Goal: Task Accomplishment & Management: Use online tool/utility

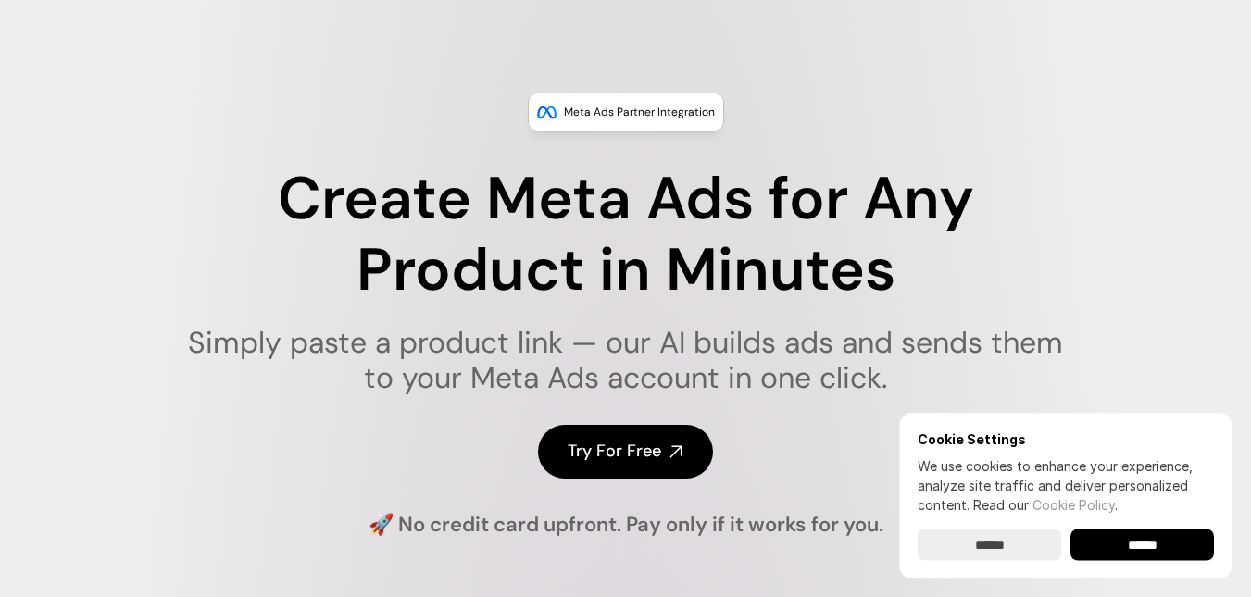
scroll to position [93, 0]
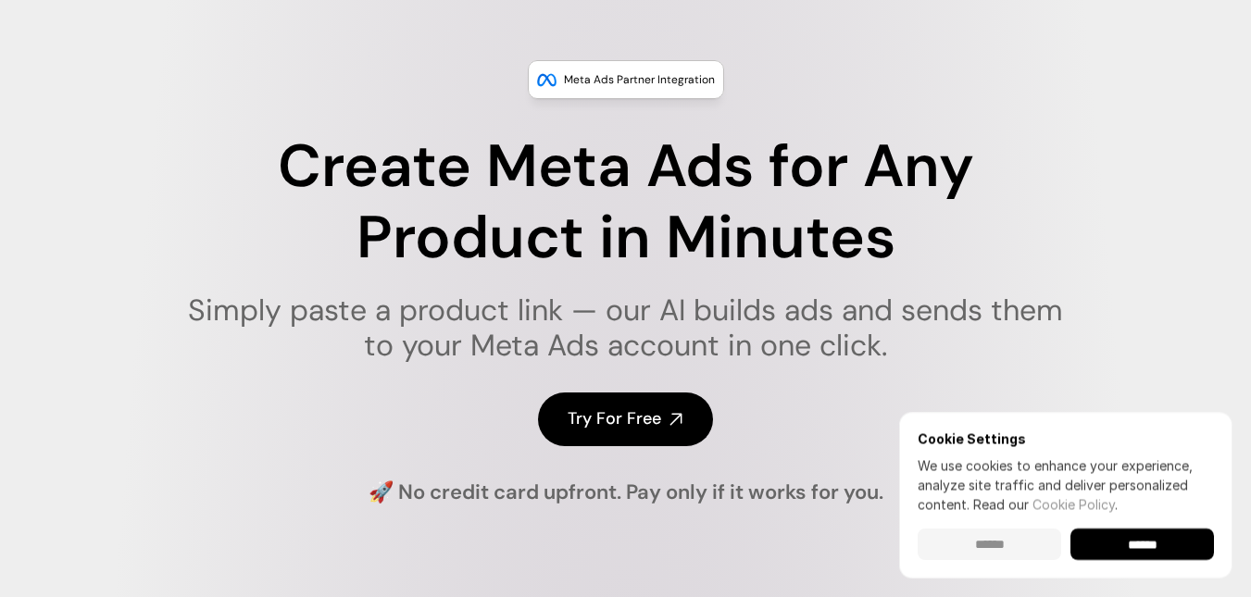
click at [982, 548] on input "******" at bounding box center [990, 544] width 144 height 31
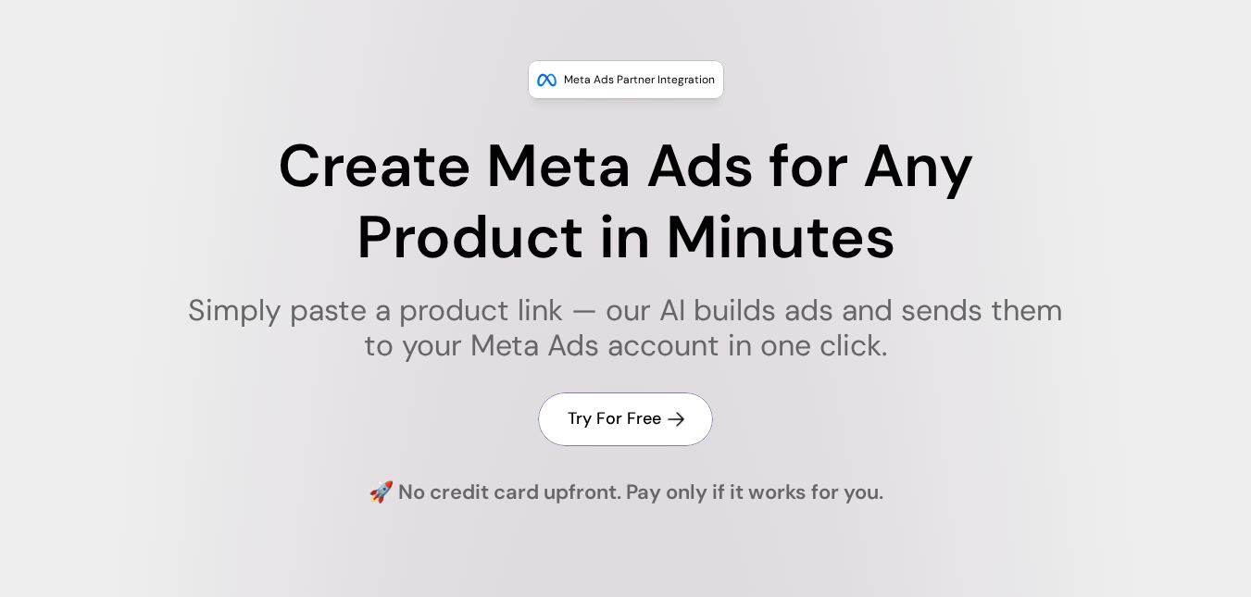
click at [614, 415] on h4 "Try For Free" at bounding box center [615, 418] width 94 height 23
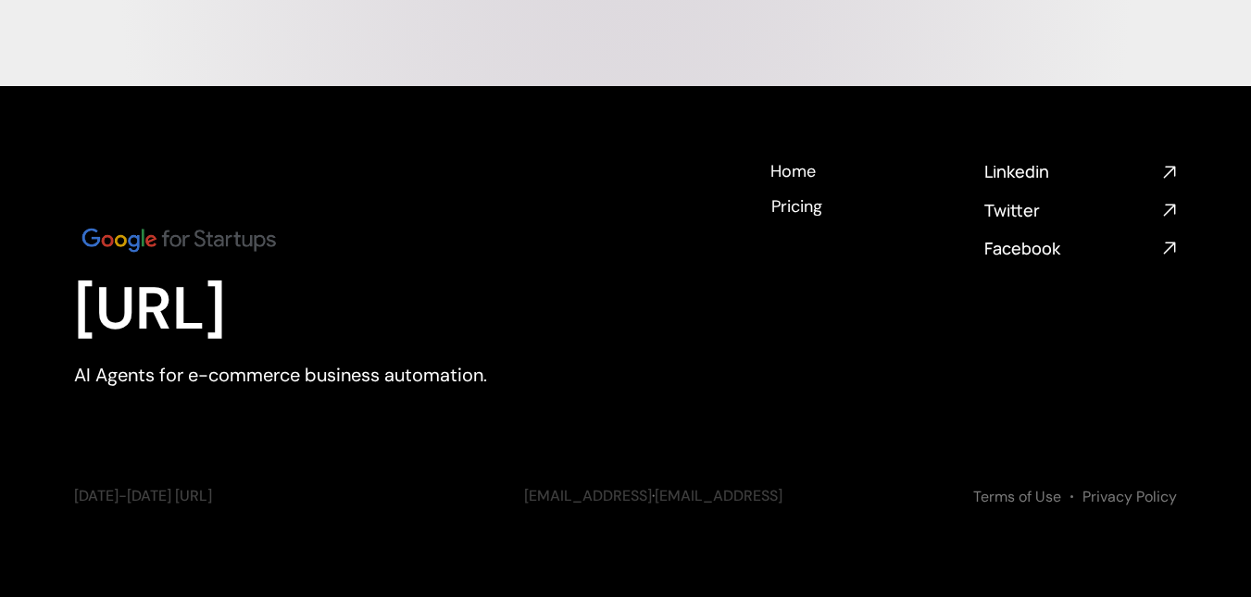
scroll to position [7517, 0]
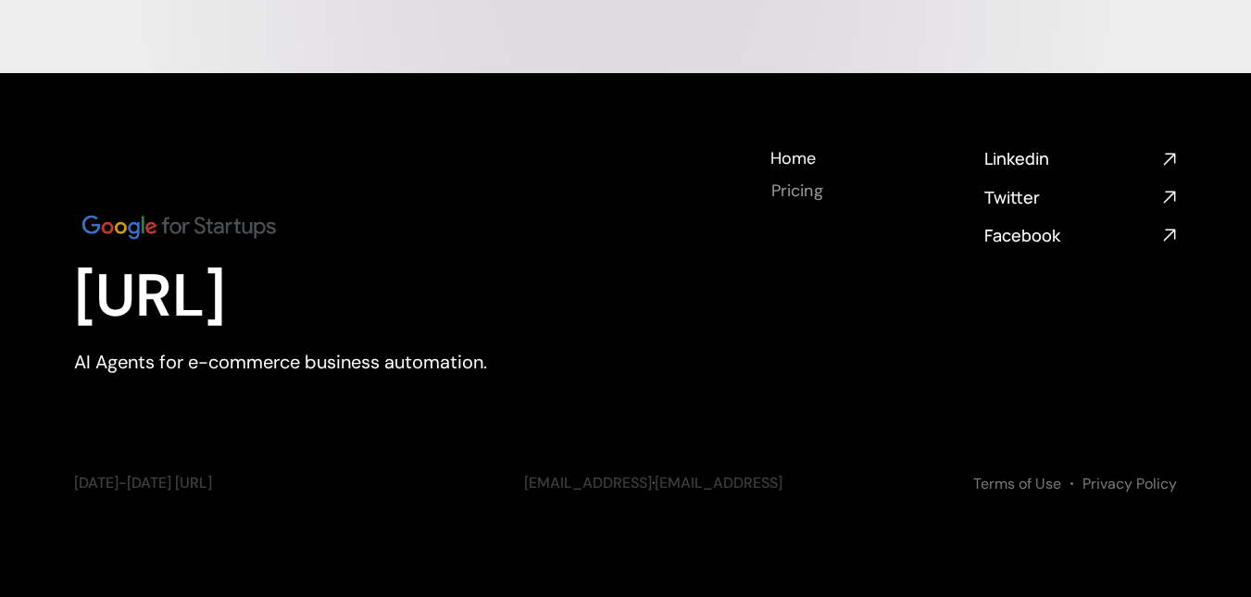
click at [809, 203] on h4 "Pricing" at bounding box center [796, 191] width 51 height 23
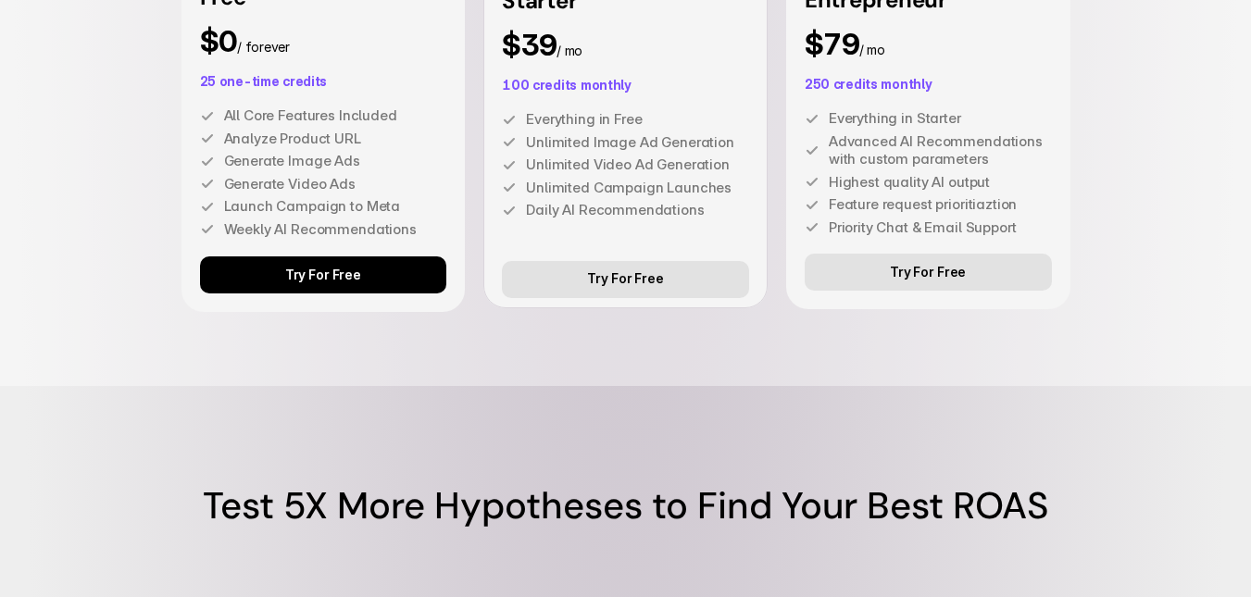
scroll to position [5335, 0]
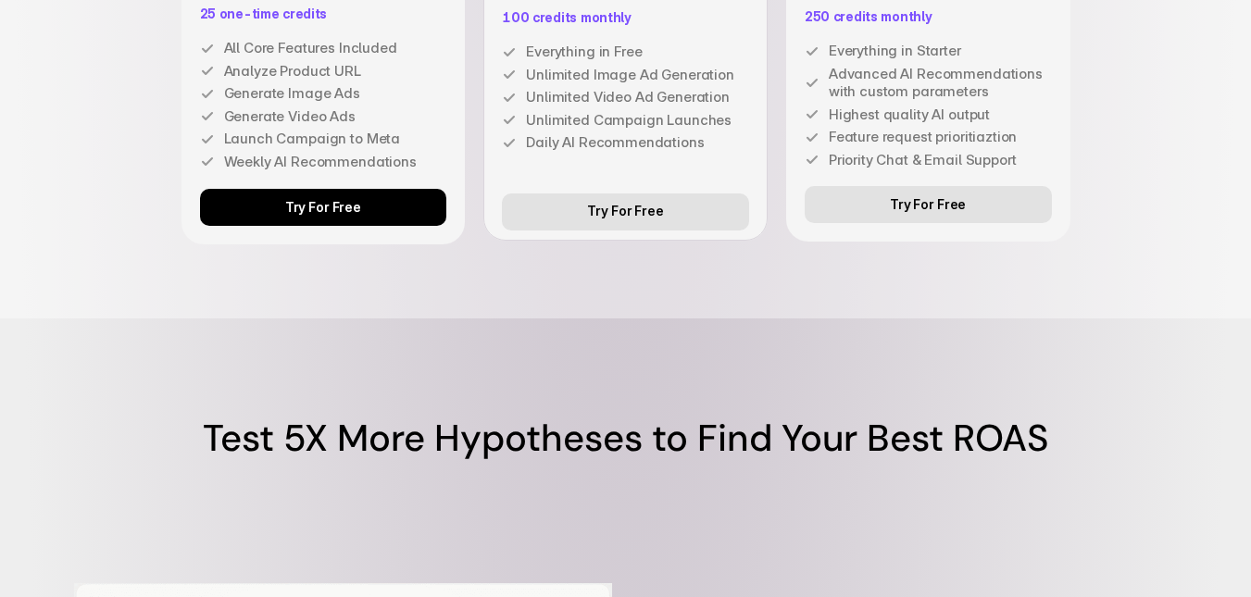
click at [398, 226] on link "Try For Free" at bounding box center [323, 207] width 247 height 37
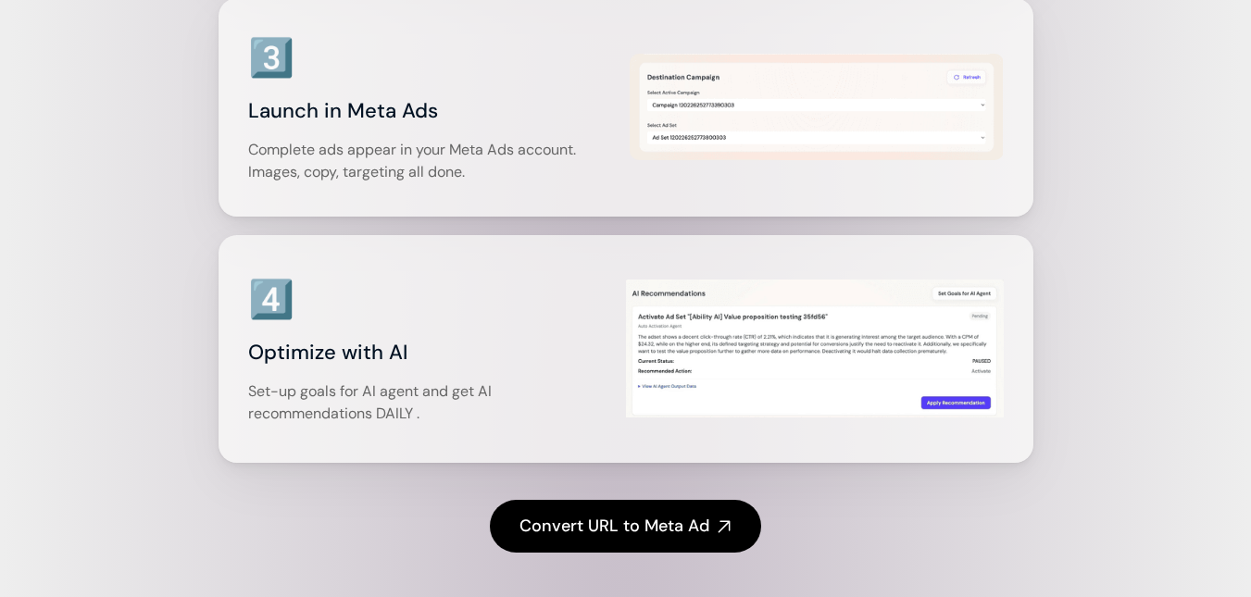
scroll to position [3113, 0]
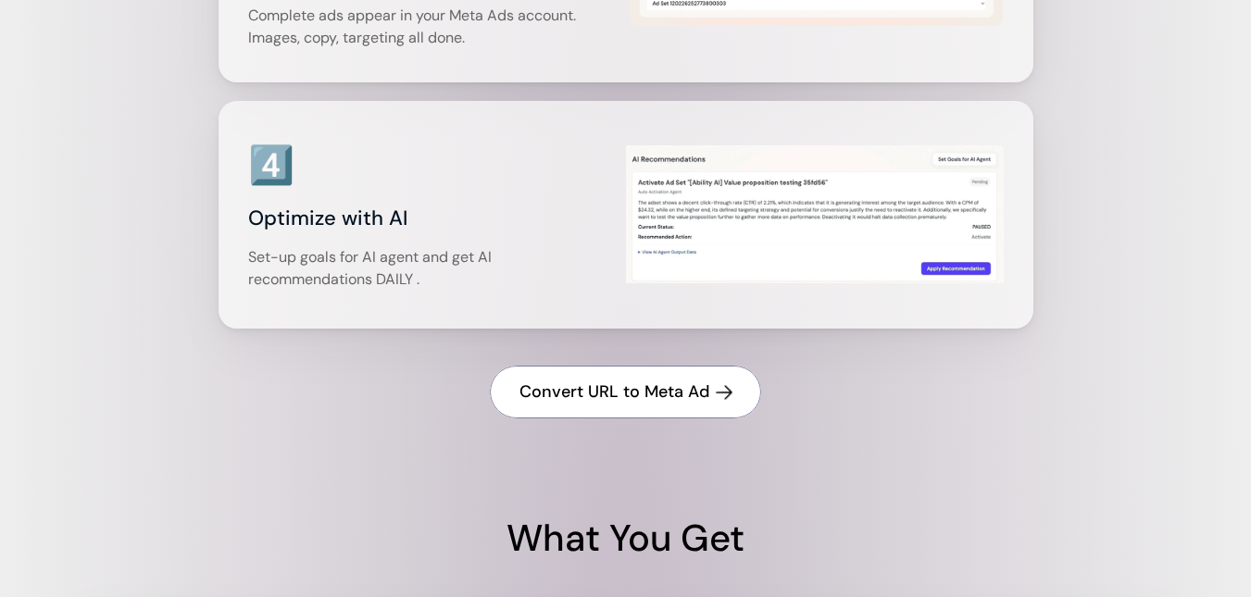
click at [620, 404] on h4 "Convert URL to Meta Ad" at bounding box center [615, 392] width 190 height 23
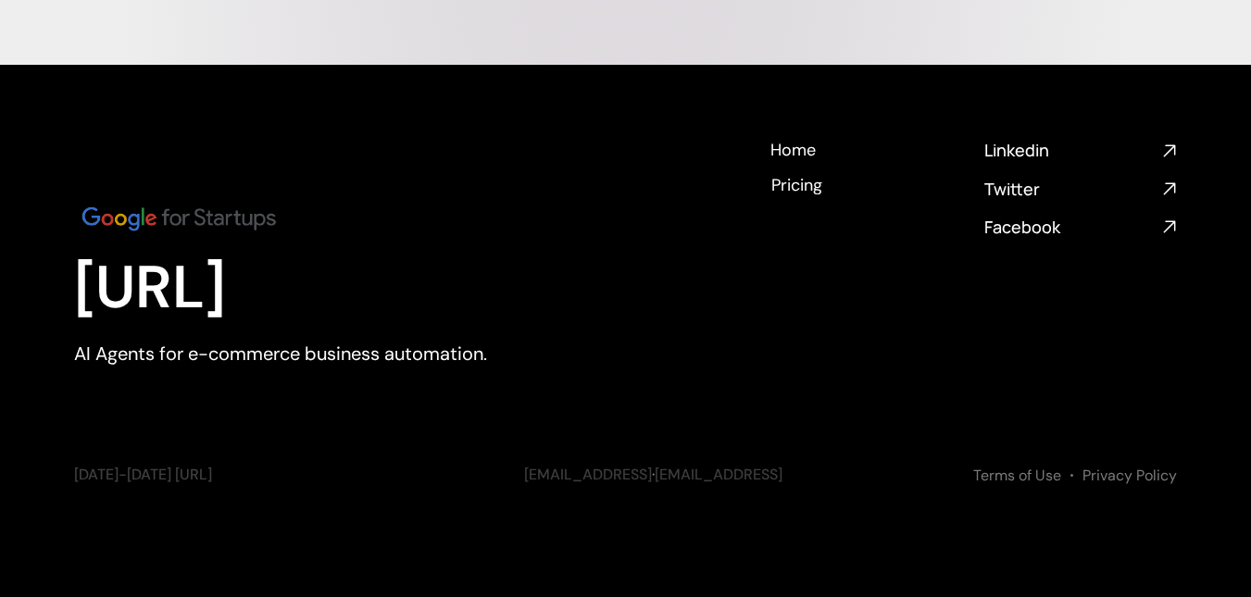
scroll to position [7595, 0]
click at [788, 152] on h4 "Home" at bounding box center [792, 147] width 45 height 23
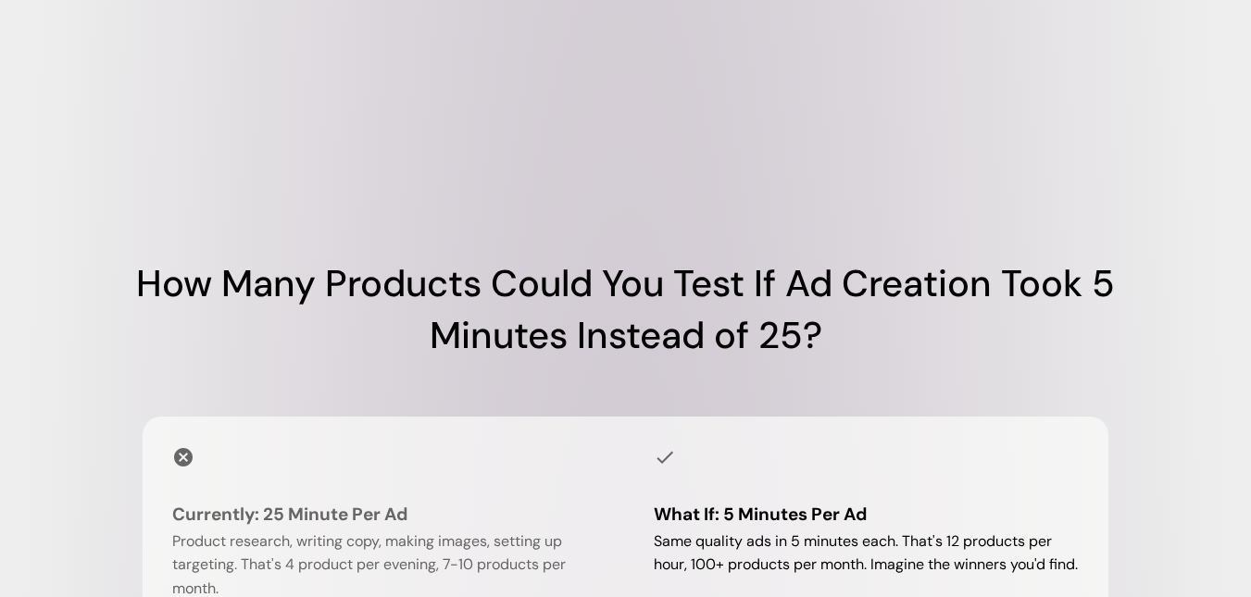
scroll to position [1111, 0]
